Goal: Task Accomplishment & Management: Manage account settings

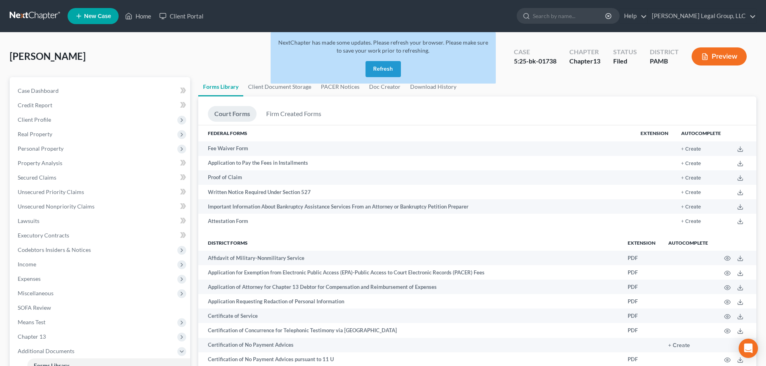
drag, startPoint x: 388, startPoint y: 65, endPoint x: 375, endPoint y: 78, distance: 18.5
click at [388, 65] on button "Refresh" at bounding box center [383, 69] width 35 height 16
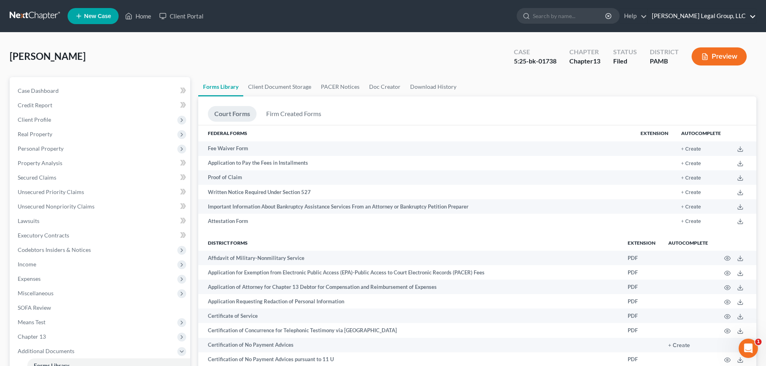
click at [732, 10] on link "Keaveney Legal Group, LLC" at bounding box center [702, 16] width 108 height 14
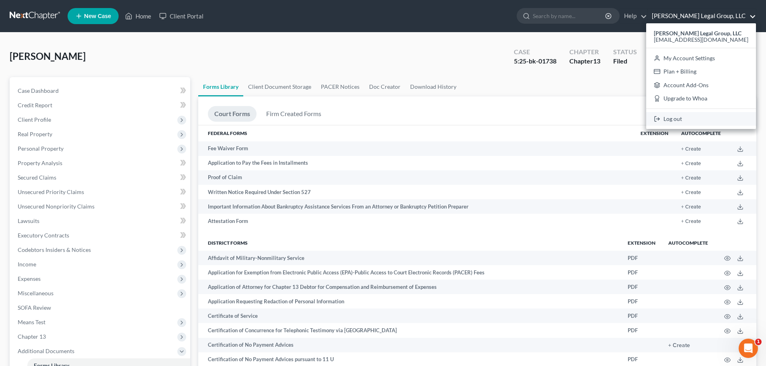
click at [687, 119] on link "Log out" at bounding box center [701, 119] width 110 height 14
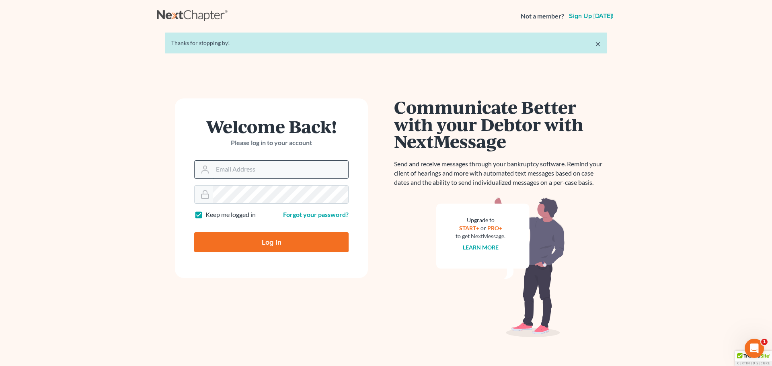
click at [260, 178] on input "Email Address" at bounding box center [281, 170] width 136 height 18
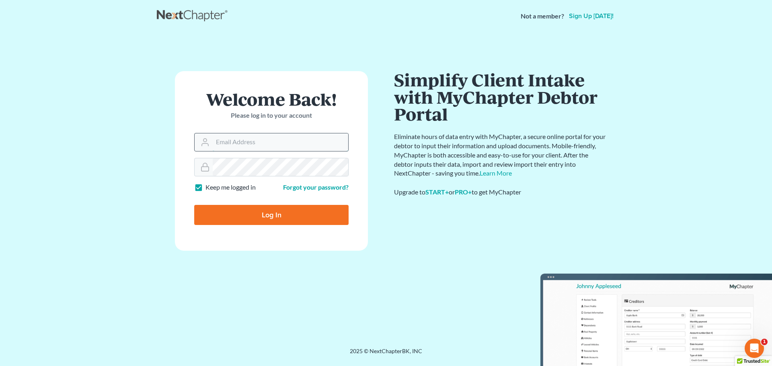
type input "[EMAIL_ADDRESS][DOMAIN_NAME]"
click at [259, 206] on input "Log In" at bounding box center [271, 215] width 154 height 20
type input "Thinking..."
